Goal: Task Accomplishment & Management: Manage account settings

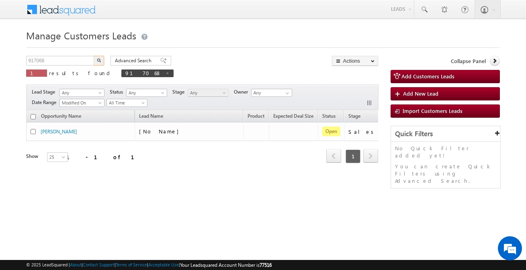
click at [61, 56] on input "917068" at bounding box center [60, 61] width 69 height 10
type input "919024"
click at [96, 60] on button "button" at bounding box center [99, 61] width 10 height 10
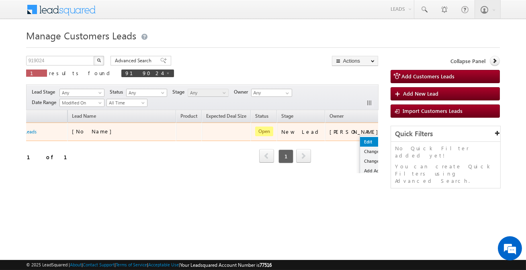
click at [360, 138] on link "Edit" at bounding box center [380, 142] width 40 height 10
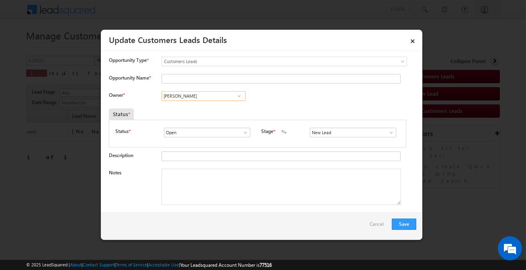
click at [206, 96] on input "[PERSON_NAME]" at bounding box center [203, 96] width 84 height 10
click at [184, 97] on input "Vishal" at bounding box center [203, 96] width 84 height 10
paste input "Ghorpade"
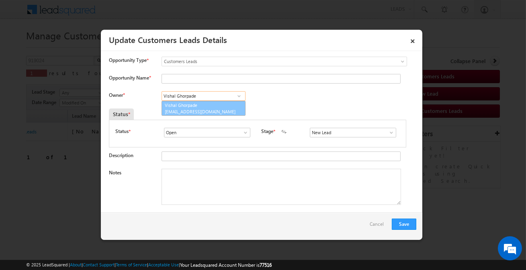
click at [189, 106] on link "Vishal Ghorpade vishal.g@sgrlimited.in" at bounding box center [203, 108] width 84 height 15
type input "[PERSON_NAME]"
click at [356, 136] on input "New Lead" at bounding box center [353, 133] width 86 height 10
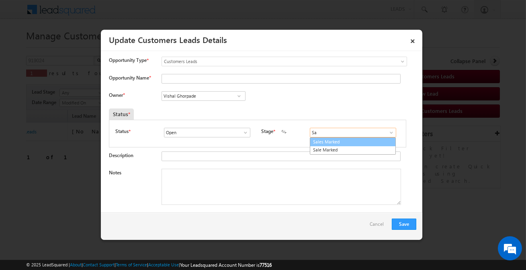
click at [322, 141] on link "Sales Marked" at bounding box center [353, 141] width 86 height 9
type input "Sales Marked"
click at [211, 77] on input "Opportunity Name *" at bounding box center [280, 79] width 239 height 10
paste input "[PERSON_NAME]"
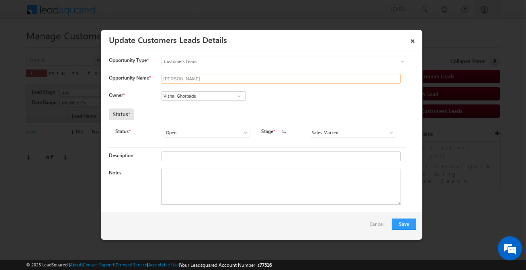
type input "[PERSON_NAME]"
click at [209, 184] on textarea "Notes" at bounding box center [280, 187] width 239 height 36
paste textarea "Raysingh [PERSON_NAME] / 15 lakh Required for top-up loan / self-Employed incom…"
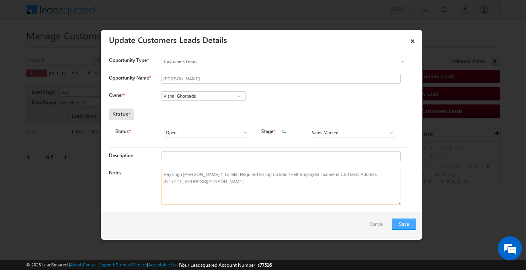
type textarea "Raysingh [PERSON_NAME] / 15 lakh Required for top-up loan / self-Employed incom…"
click at [402, 222] on button "Save" at bounding box center [404, 223] width 24 height 11
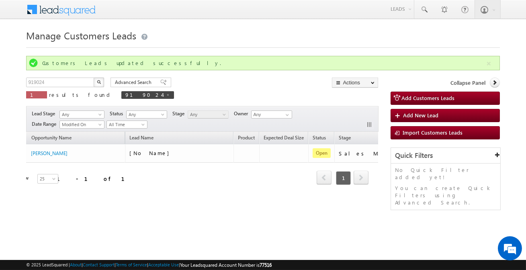
scroll to position [0, 0]
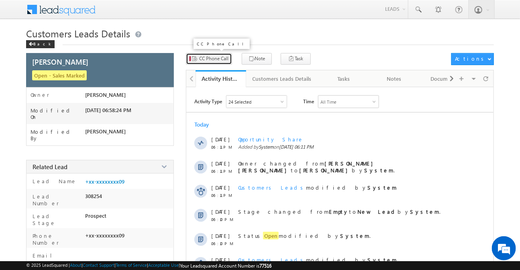
click at [213, 59] on span "CC Phone Call" at bounding box center [213, 58] width 29 height 7
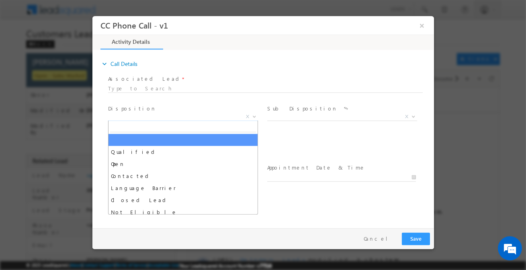
click at [183, 116] on span "X" at bounding box center [183, 117] width 150 height 8
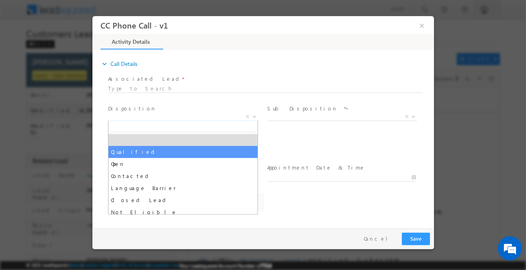
select select "Qualified"
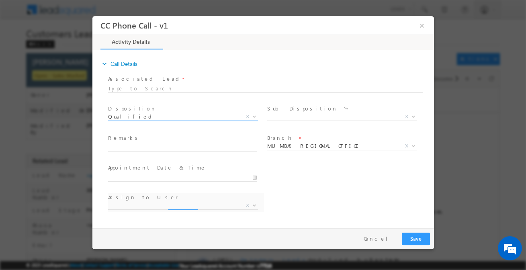
select select "[EMAIL_ADDRESS][DOMAIN_NAME]"
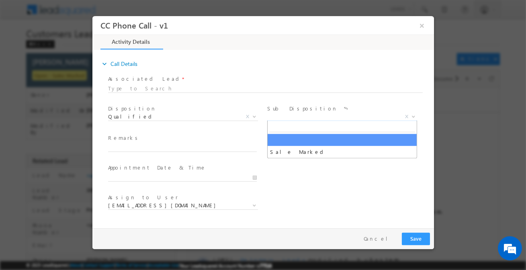
click at [282, 120] on span "Sale Marked X" at bounding box center [345, 118] width 156 height 10
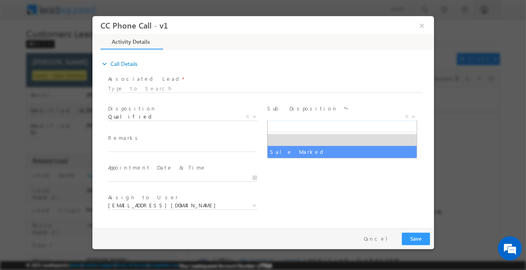
select select "Sale Marked"
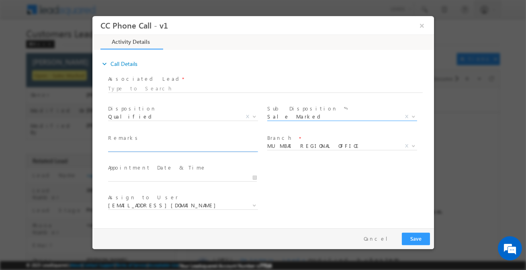
click at [190, 146] on input "text" at bounding box center [182, 148] width 149 height 8
paste input "Raysingh [PERSON_NAME] / 15 lakh Required for top-up loan / self-Employed incom…"
type input "Raysingh [PERSON_NAME] / 15 lakh Required for top-up loan / self-Employed incom…"
click at [238, 152] on span at bounding box center [182, 155] width 148 height 9
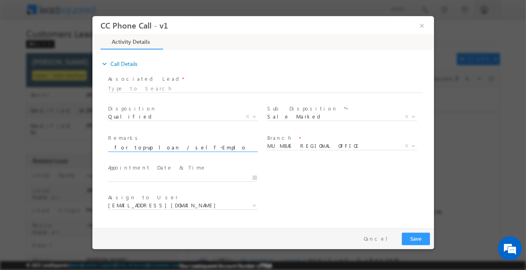
scroll to position [0, 0]
click at [237, 145] on input "Raysingh [PERSON_NAME] / 15 lakh Required for top-up loan / self-Employed incom…" at bounding box center [182, 148] width 149 height 8
click at [328, 147] on span "MUMBAI REGIONAL OFFICE" at bounding box center [332, 145] width 131 height 7
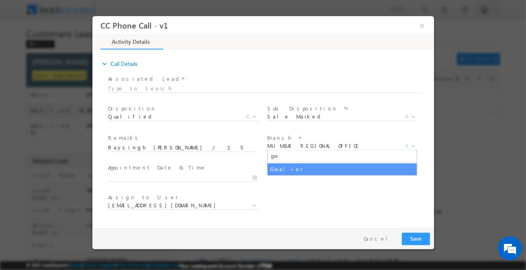
type input "gwa"
select select "Gwalior"
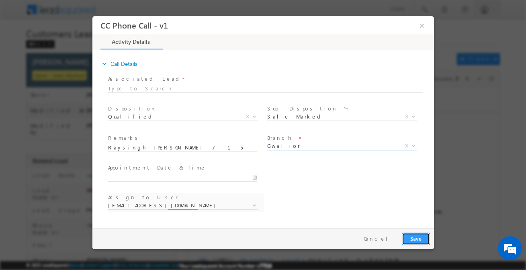
click at [411, 239] on button "Save" at bounding box center [415, 238] width 28 height 12
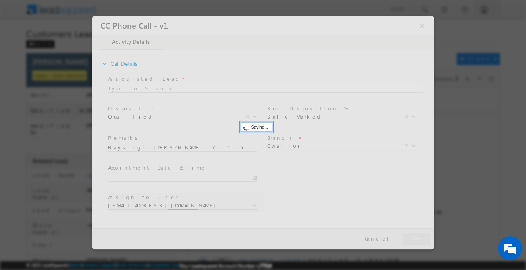
select select "[EMAIL_ADDRESS][PERSON_NAME][DOMAIN_NAME]"
